Goal: Find specific page/section: Find specific page/section

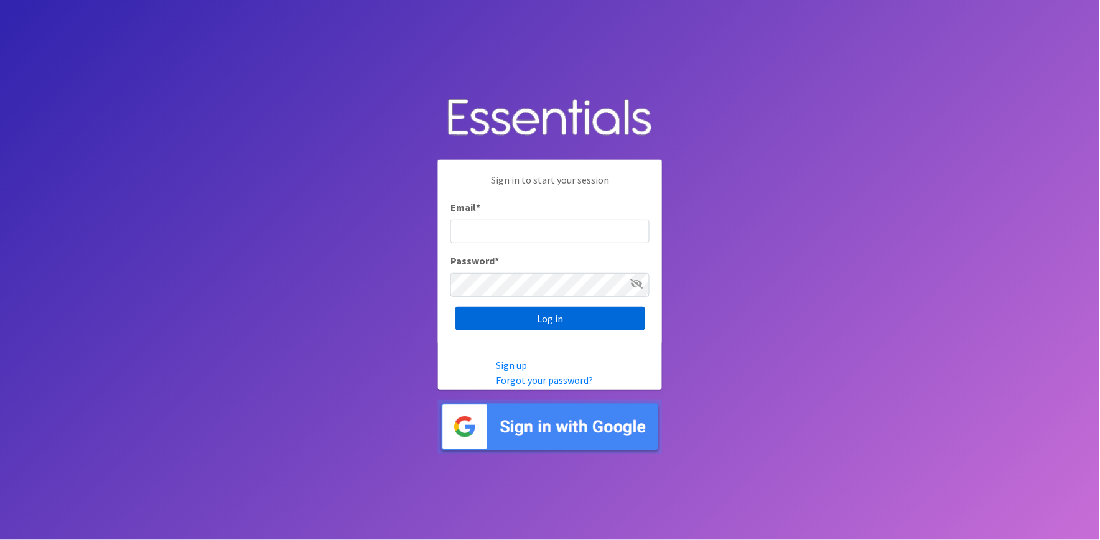
type input "[PERSON_NAME][EMAIL_ADDRESS][DOMAIN_NAME]"
click at [519, 316] on input "Log in" at bounding box center [551, 319] width 190 height 24
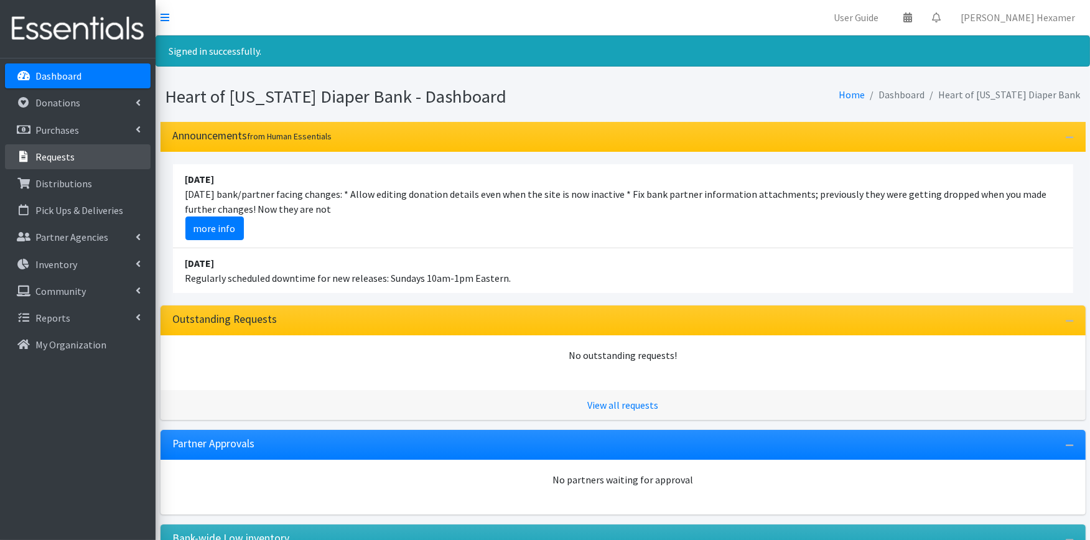
click at [56, 160] on p "Requests" at bounding box center [54, 157] width 39 height 12
